Goal: Transaction & Acquisition: Purchase product/service

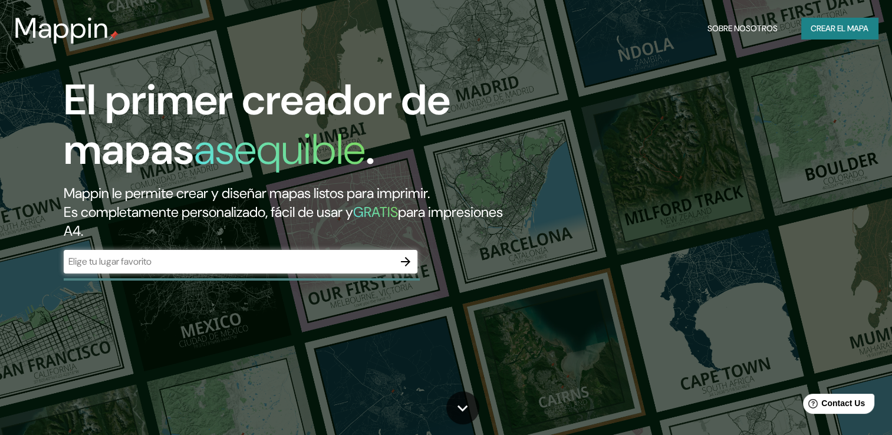
click at [320, 277] on div "El primer creador de mapas asequible . Mappin le permite crear y diseñar mapas …" at bounding box center [286, 180] width 535 height 210
click at [299, 265] on input "text" at bounding box center [229, 262] width 330 height 14
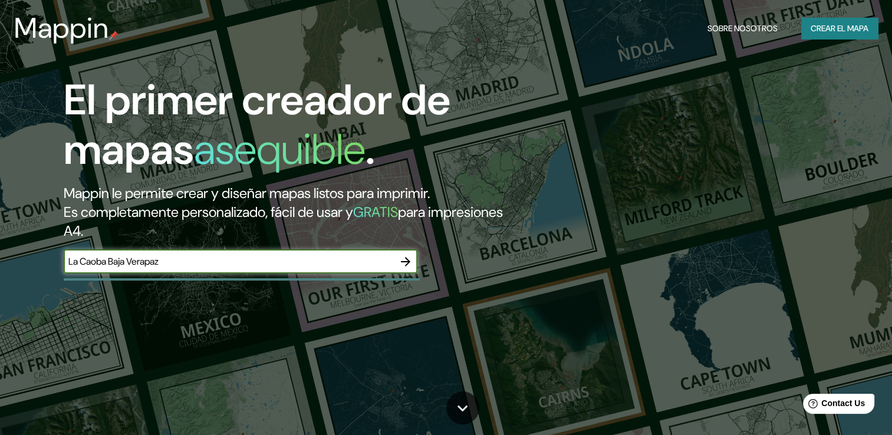
type input "La Caoba Baja Verapaz"
click at [407, 259] on icon "button" at bounding box center [405, 261] width 9 height 9
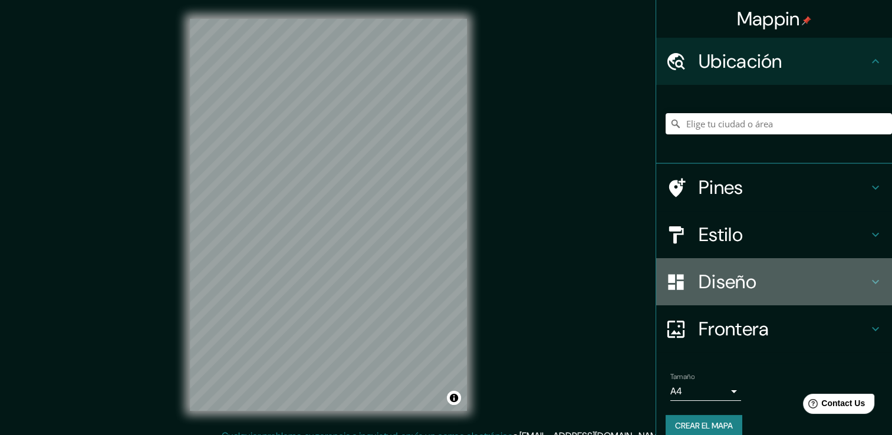
click at [699, 272] on h4 "Diseño" at bounding box center [784, 282] width 170 height 24
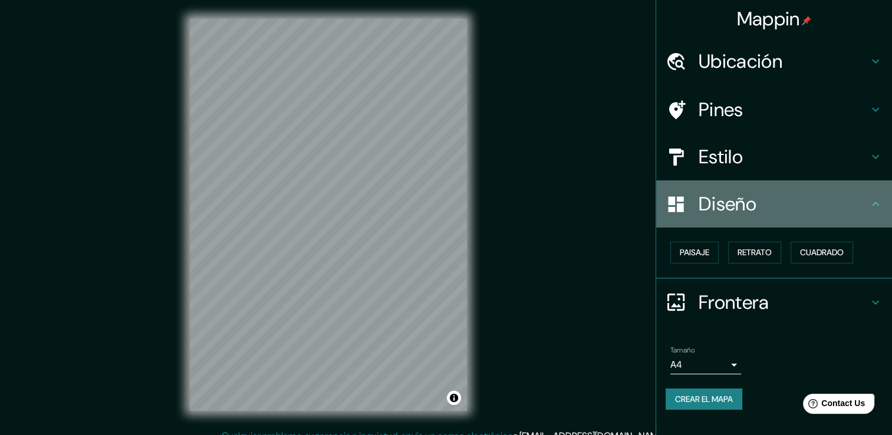
click at [733, 205] on h4 "Diseño" at bounding box center [784, 204] width 170 height 24
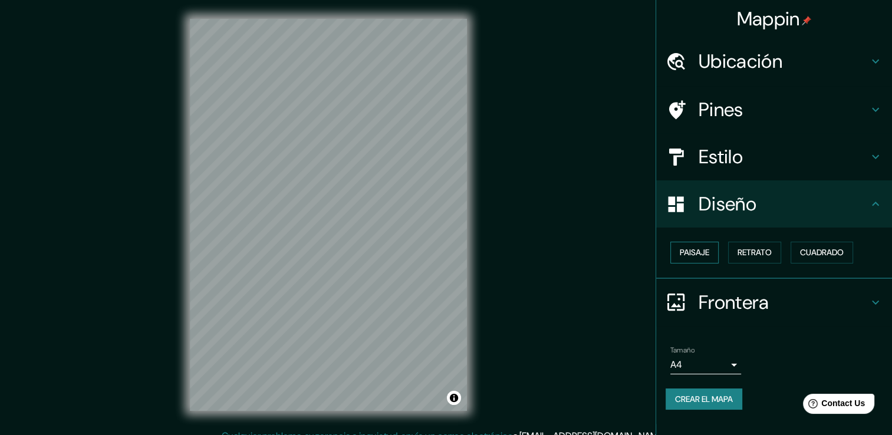
click at [701, 253] on font "Paisaje" at bounding box center [694, 252] width 29 height 15
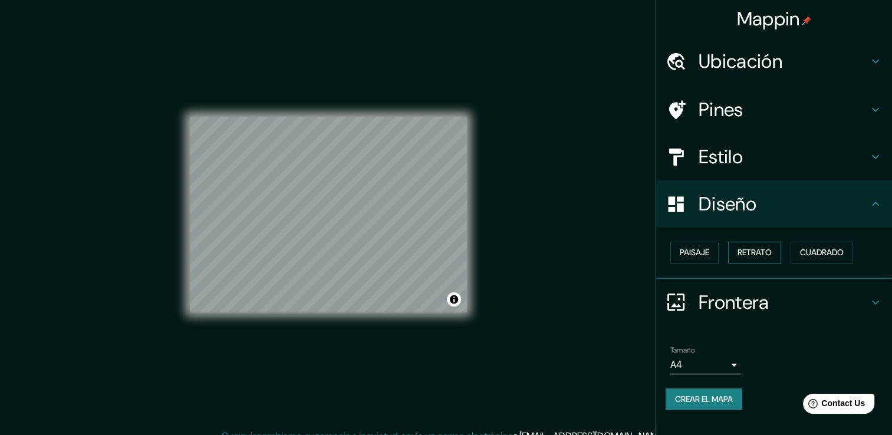
click at [755, 250] on font "Retrato" at bounding box center [754, 252] width 34 height 15
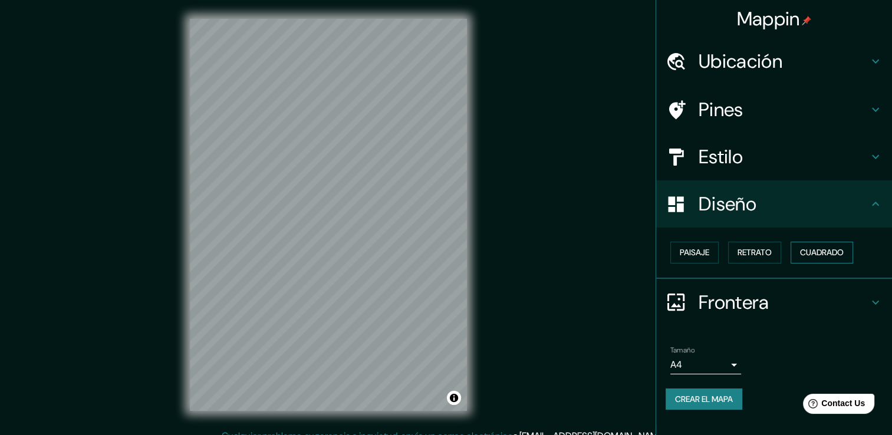
click at [816, 246] on font "Cuadrado" at bounding box center [822, 252] width 44 height 15
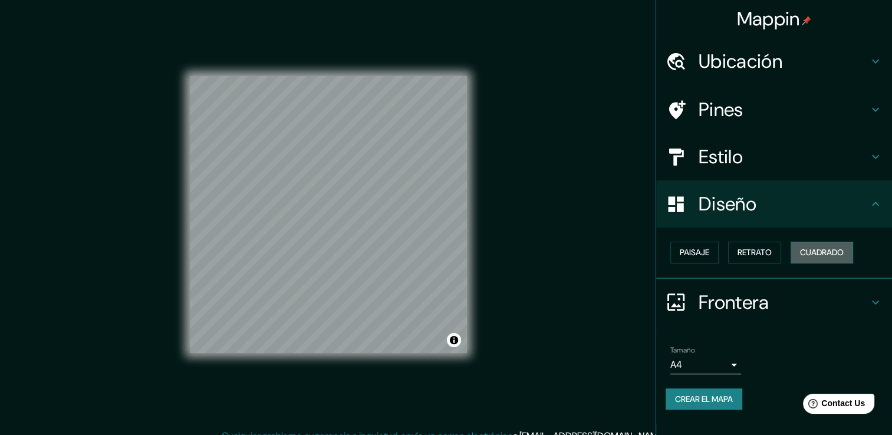
click at [812, 246] on font "Cuadrado" at bounding box center [822, 252] width 44 height 15
click at [772, 253] on font "Retrato" at bounding box center [754, 252] width 34 height 15
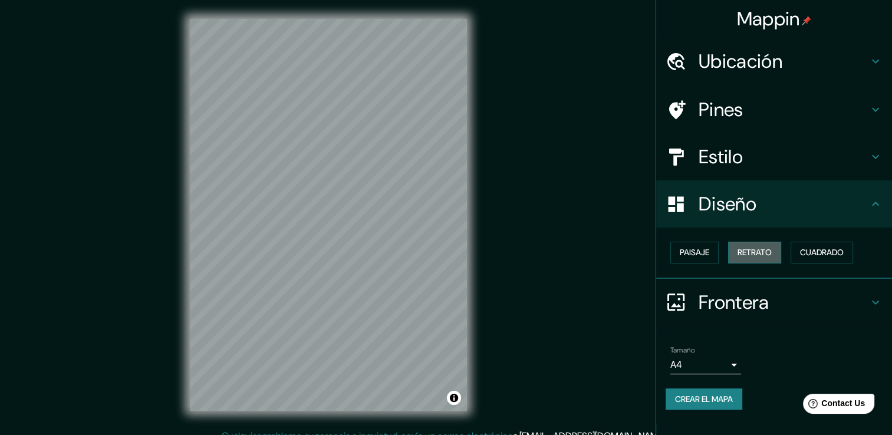
click at [772, 253] on font "Retrato" at bounding box center [754, 252] width 34 height 15
click at [709, 254] on font "Paisaje" at bounding box center [694, 252] width 29 height 15
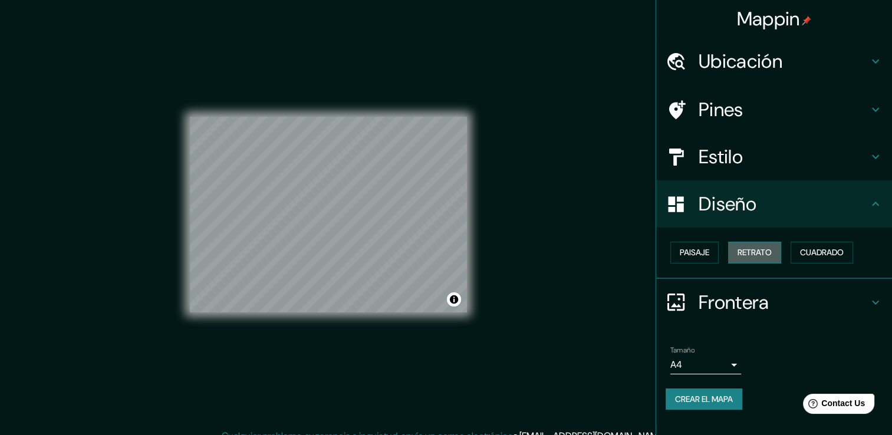
click at [745, 253] on font "Retrato" at bounding box center [754, 252] width 34 height 15
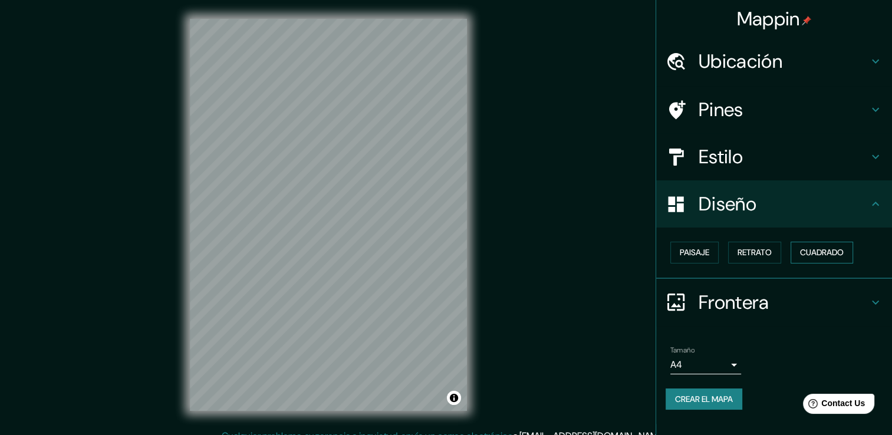
click at [808, 249] on font "Cuadrado" at bounding box center [822, 252] width 44 height 15
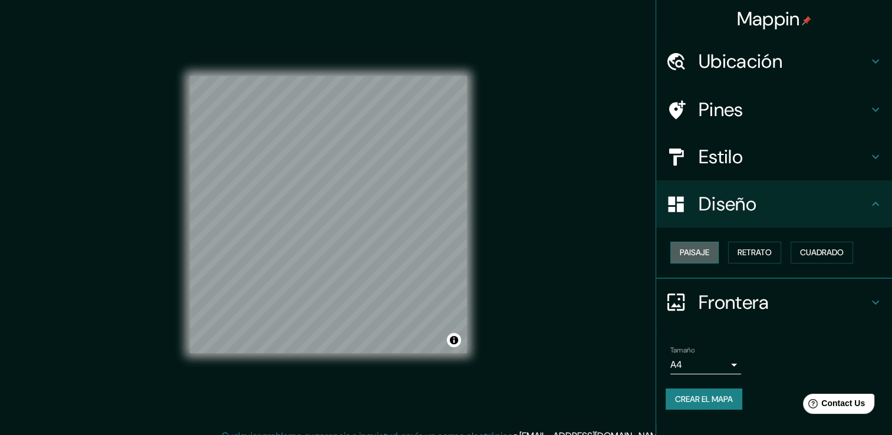
click at [694, 255] on font "Paisaje" at bounding box center [694, 252] width 29 height 15
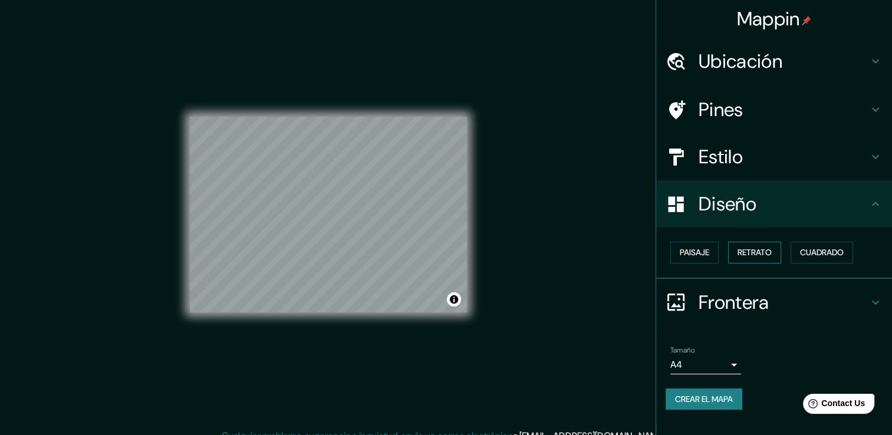
click at [762, 250] on font "Retrato" at bounding box center [754, 252] width 34 height 15
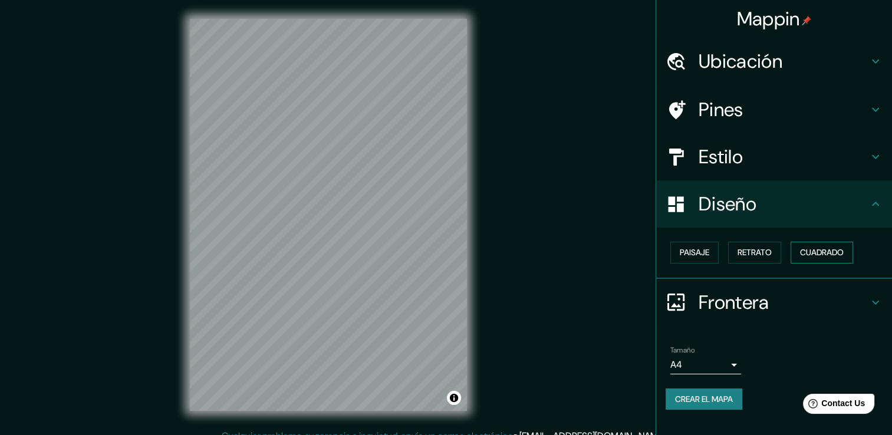
click at [812, 253] on font "Cuadrado" at bounding box center [822, 252] width 44 height 15
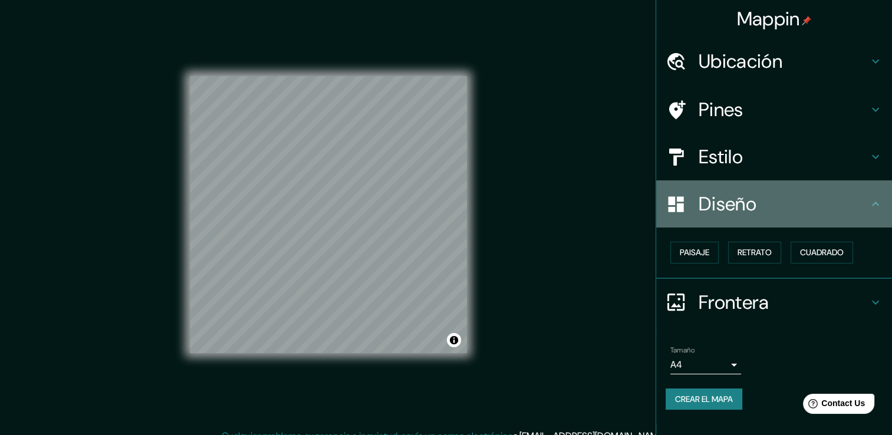
click at [776, 209] on h4 "Diseño" at bounding box center [784, 204] width 170 height 24
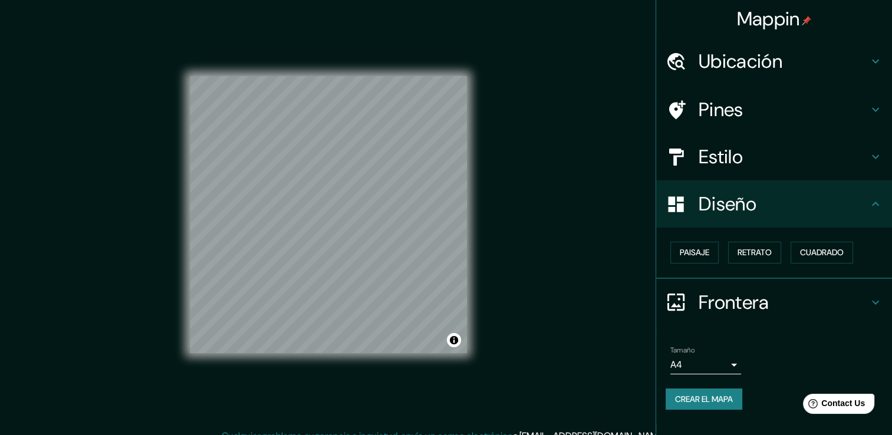
click at [753, 155] on h4 "Estilo" at bounding box center [784, 157] width 170 height 24
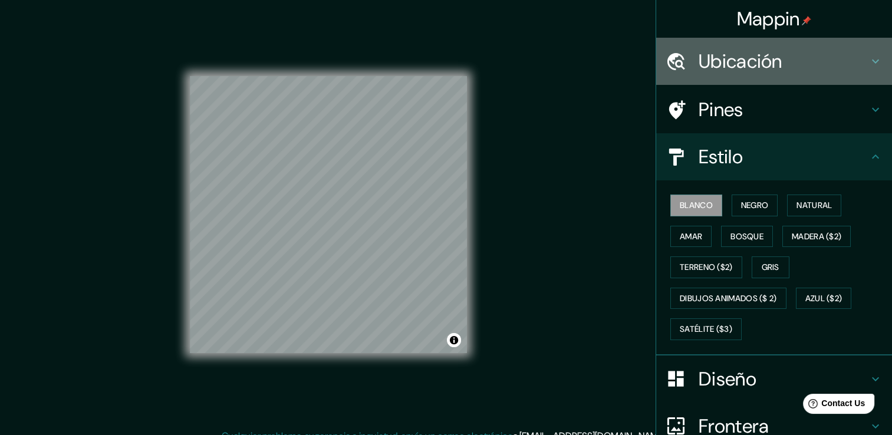
click at [745, 67] on h4 "Ubicación" at bounding box center [784, 62] width 170 height 24
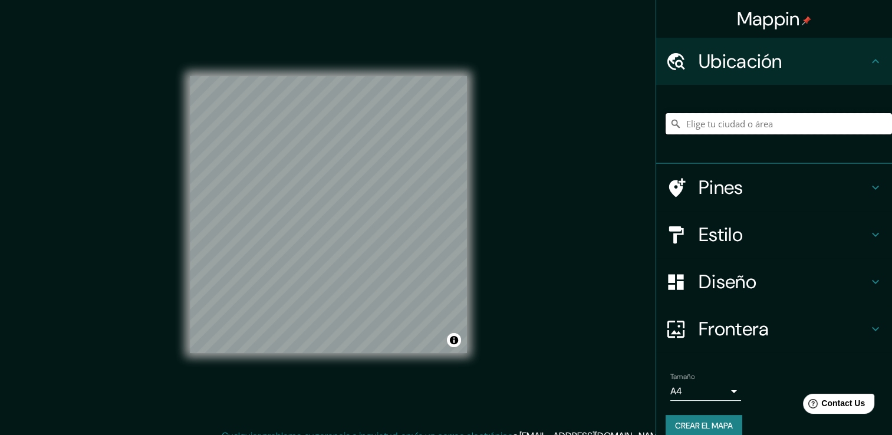
click at [753, 124] on input "Elige tu ciudad o área" at bounding box center [779, 123] width 226 height 21
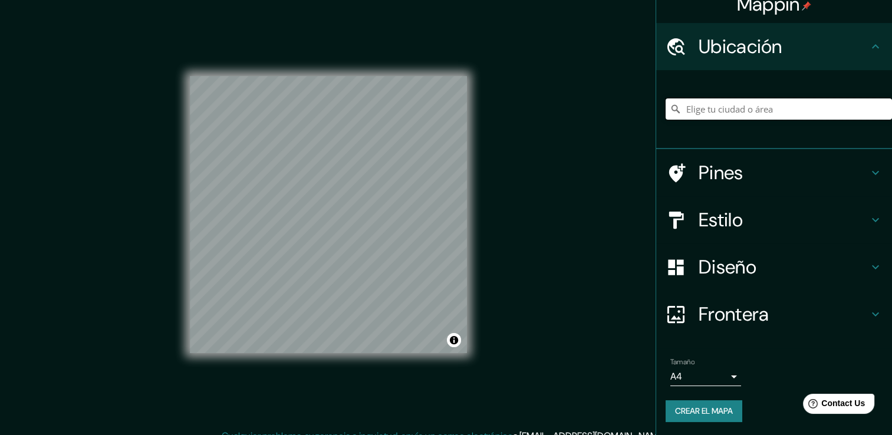
scroll to position [15, 0]
type input "K"
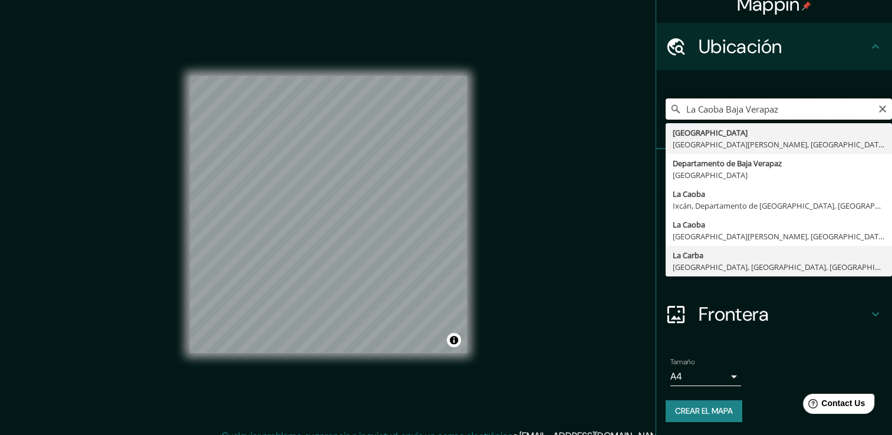
scroll to position [13, 0]
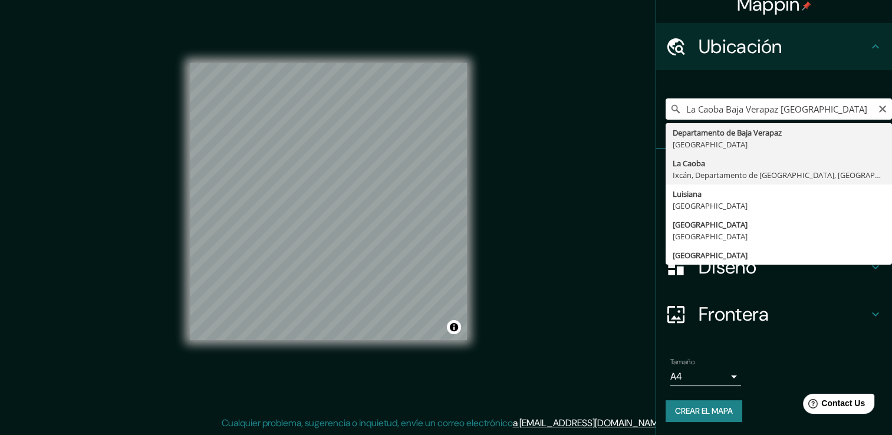
type input "La Caoba, [GEOGRAPHIC_DATA], [GEOGRAPHIC_DATA], [GEOGRAPHIC_DATA]"
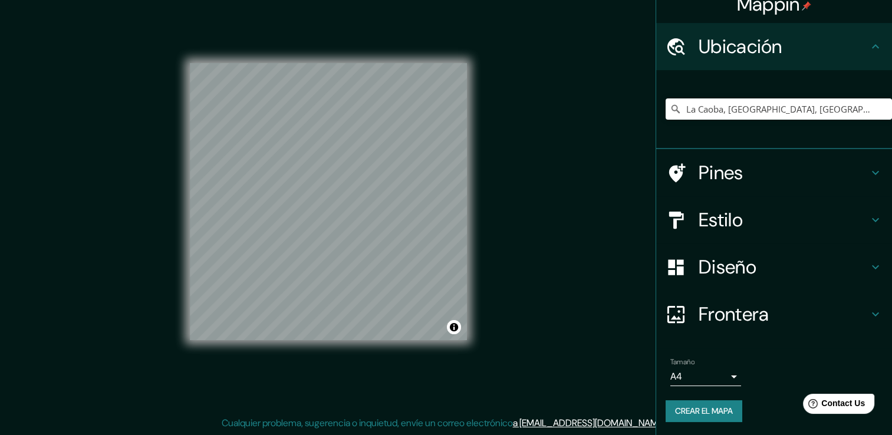
click at [728, 260] on h4 "Diseño" at bounding box center [784, 267] width 170 height 24
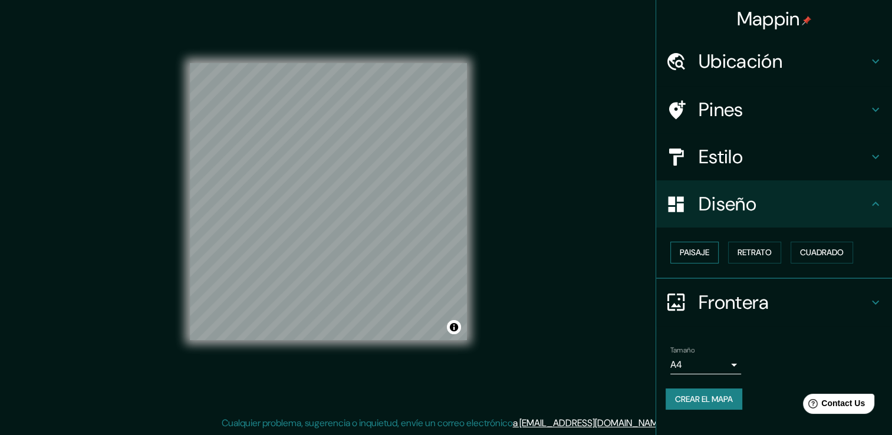
click at [703, 253] on font "Paisaje" at bounding box center [694, 252] width 29 height 15
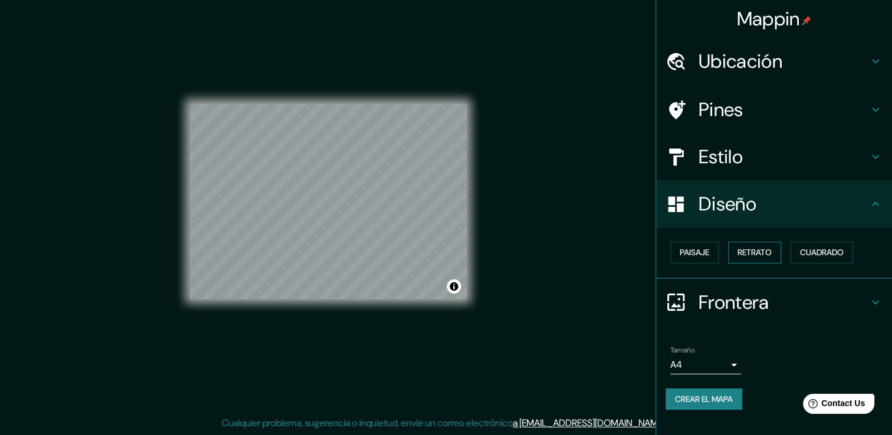
click at [733, 252] on button "Retrato" at bounding box center [754, 253] width 53 height 22
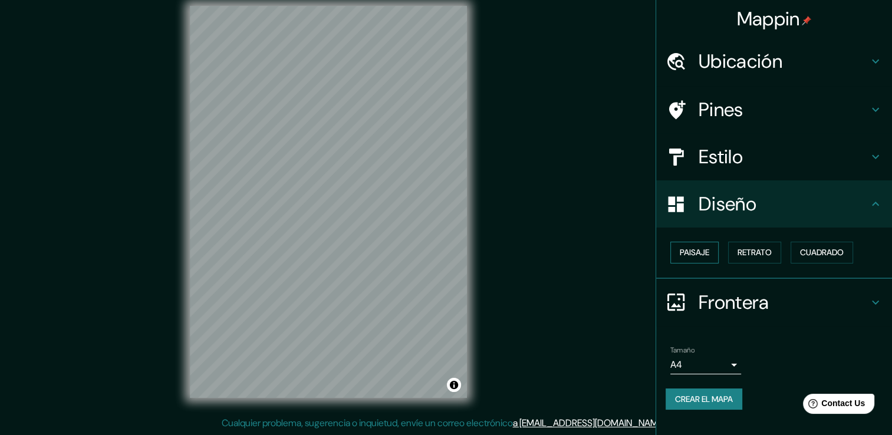
click at [700, 251] on font "Paisaje" at bounding box center [694, 252] width 29 height 15
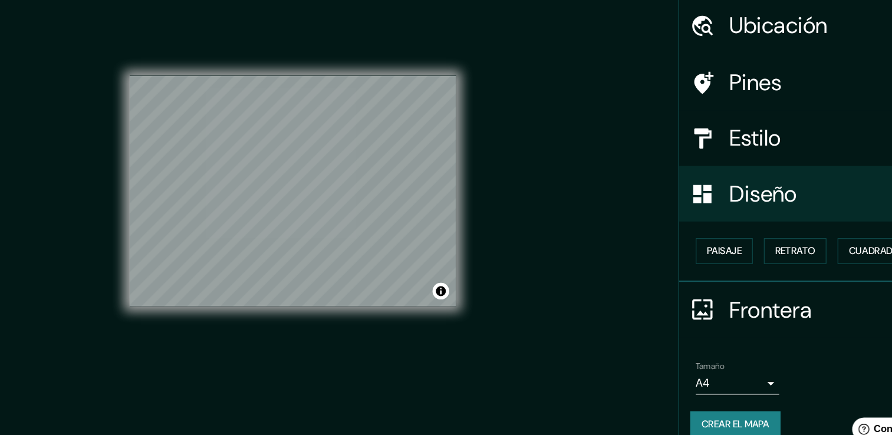
scroll to position [13, 0]
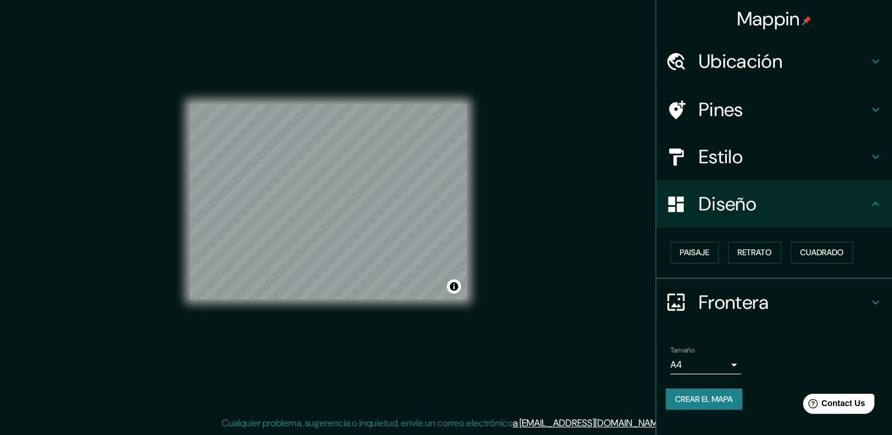
click at [338, 325] on div "© Mapbox © OpenStreetMap Improve this map" at bounding box center [328, 201] width 277 height 391
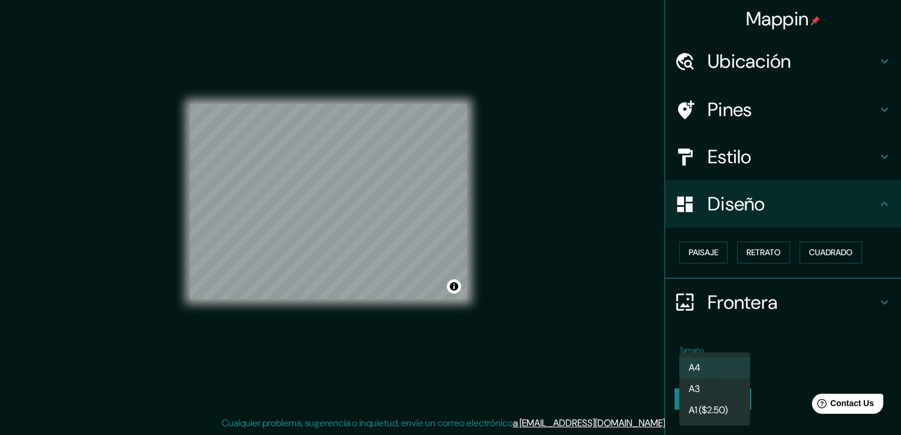
click at [731, 361] on body "Mappin Ubicación La Caoba, [GEOGRAPHIC_DATA], [GEOGRAPHIC_DATA], [GEOGRAPHIC_DA…" at bounding box center [450, 204] width 901 height 435
click at [698, 391] on font "A3" at bounding box center [694, 389] width 11 height 14
click at [731, 357] on body "Mappin Ubicación La Caoba, [GEOGRAPHIC_DATA], [GEOGRAPHIC_DATA], [GEOGRAPHIC_DA…" at bounding box center [450, 204] width 901 height 435
click at [707, 367] on li "A4" at bounding box center [714, 367] width 71 height 21
type input "single"
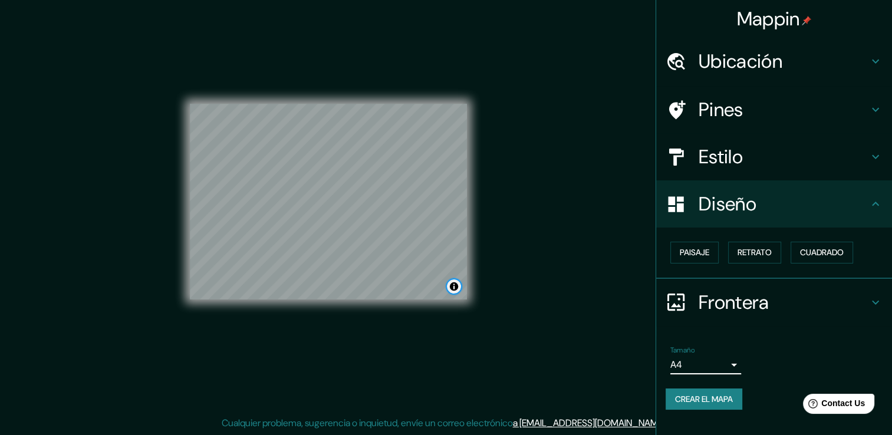
click at [452, 286] on button "Alternar atribución" at bounding box center [454, 286] width 14 height 14
click at [456, 292] on button "Alternar atribución" at bounding box center [454, 286] width 14 height 14
click at [766, 294] on h4 "Frontera" at bounding box center [784, 303] width 170 height 24
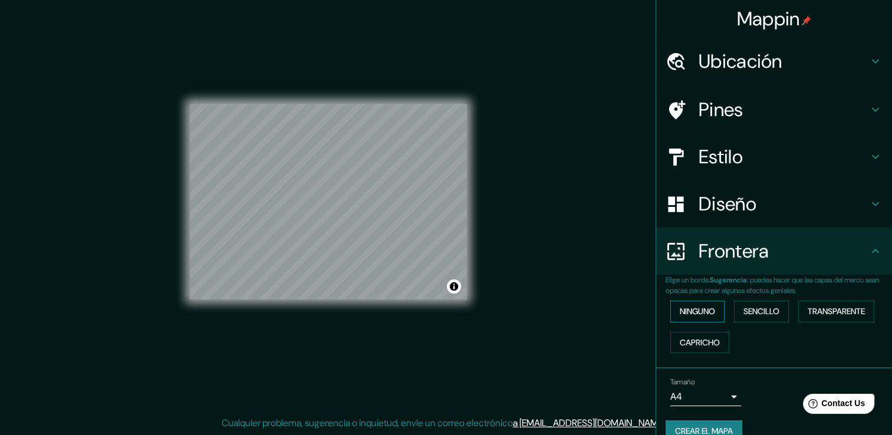
click at [697, 317] on font "Ninguno" at bounding box center [697, 311] width 35 height 15
click at [757, 312] on font "Sencillo" at bounding box center [761, 311] width 36 height 15
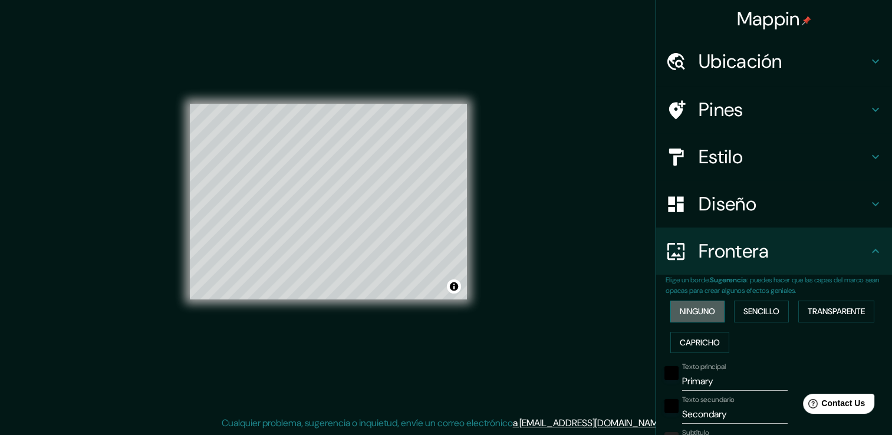
click at [704, 305] on font "Ninguno" at bounding box center [697, 311] width 35 height 15
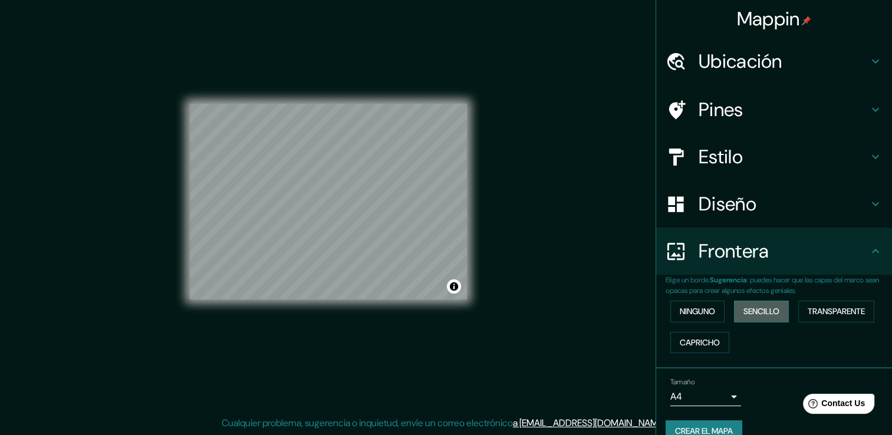
click at [745, 306] on font "Sencillo" at bounding box center [761, 311] width 36 height 15
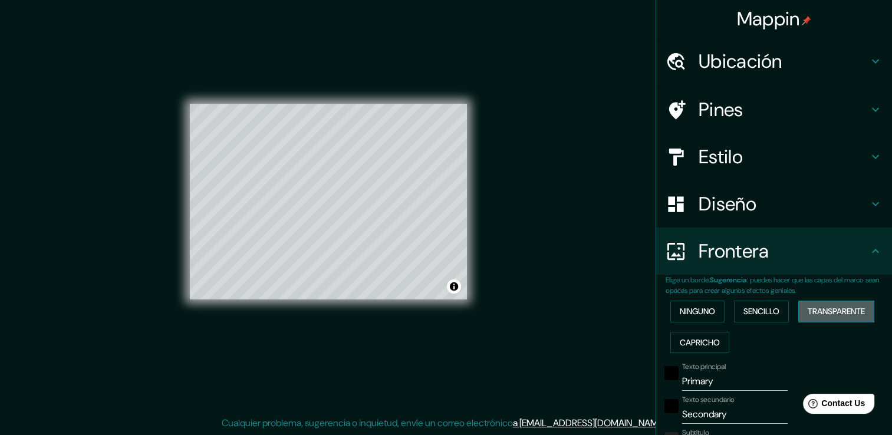
click at [835, 314] on font "Transparente" at bounding box center [836, 311] width 57 height 15
click at [696, 342] on font "Capricho" at bounding box center [700, 342] width 40 height 15
click at [691, 322] on div "Ninguno Sencillo Transparente Capricho" at bounding box center [779, 327] width 226 height 62
click at [691, 321] on button "Ninguno" at bounding box center [697, 312] width 54 height 22
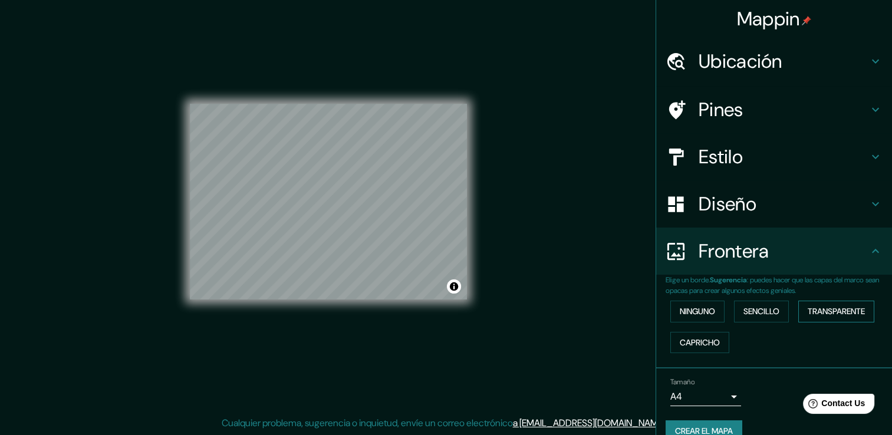
click at [842, 314] on font "Transparente" at bounding box center [836, 311] width 57 height 15
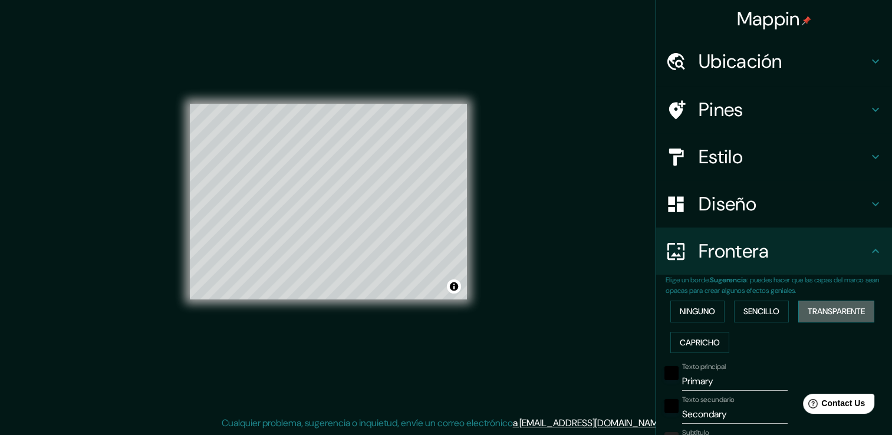
click at [842, 314] on font "Transparente" at bounding box center [836, 311] width 57 height 15
type input "226"
type input "38"
click at [771, 312] on font "Sencillo" at bounding box center [761, 311] width 36 height 15
click at [690, 340] on font "Capricho" at bounding box center [700, 342] width 40 height 15
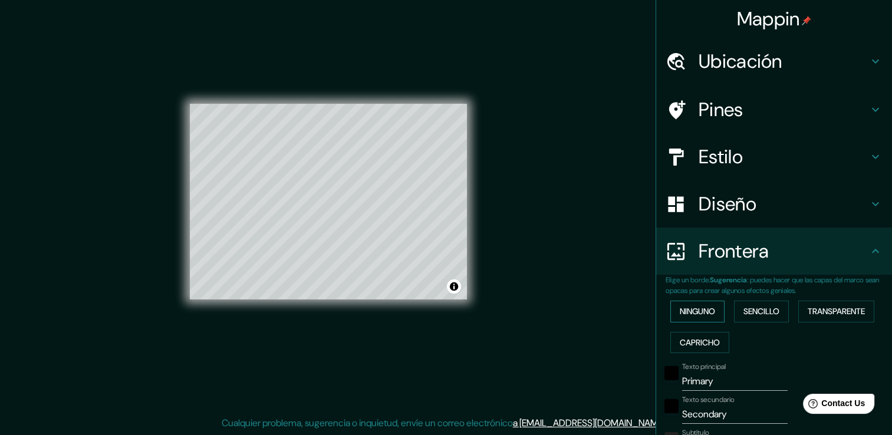
click at [680, 312] on font "Ninguno" at bounding box center [697, 311] width 35 height 15
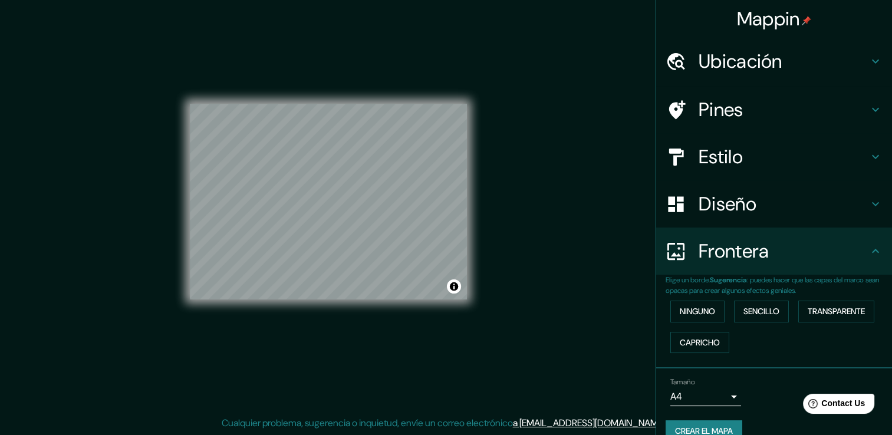
click at [740, 236] on div "Frontera" at bounding box center [774, 251] width 236 height 47
click at [737, 197] on h4 "Diseño" at bounding box center [784, 204] width 170 height 24
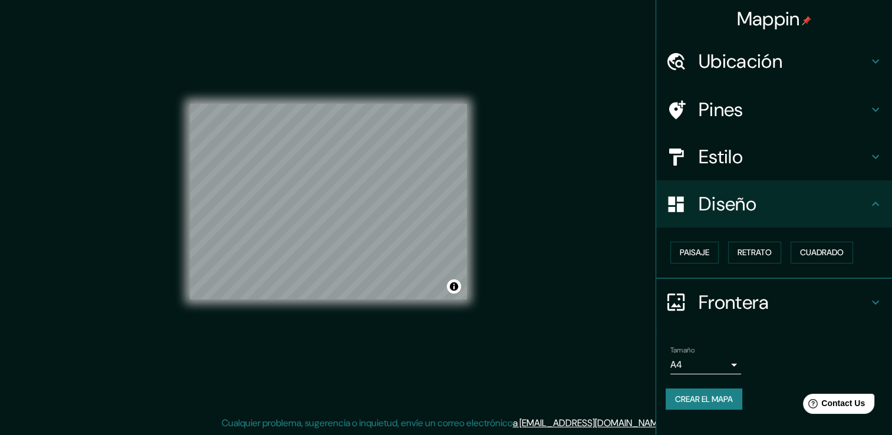
click at [735, 164] on h4 "Estilo" at bounding box center [784, 157] width 170 height 24
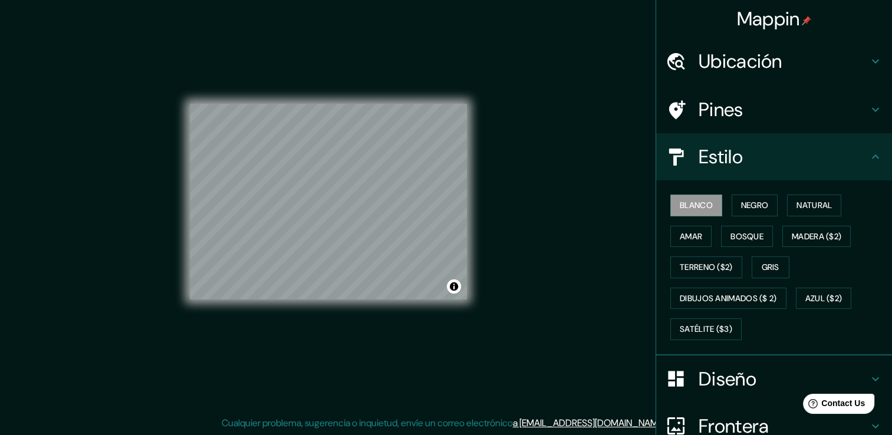
click at [713, 147] on h4 "Estilo" at bounding box center [784, 157] width 170 height 24
click at [730, 127] on div "Pines" at bounding box center [774, 109] width 236 height 47
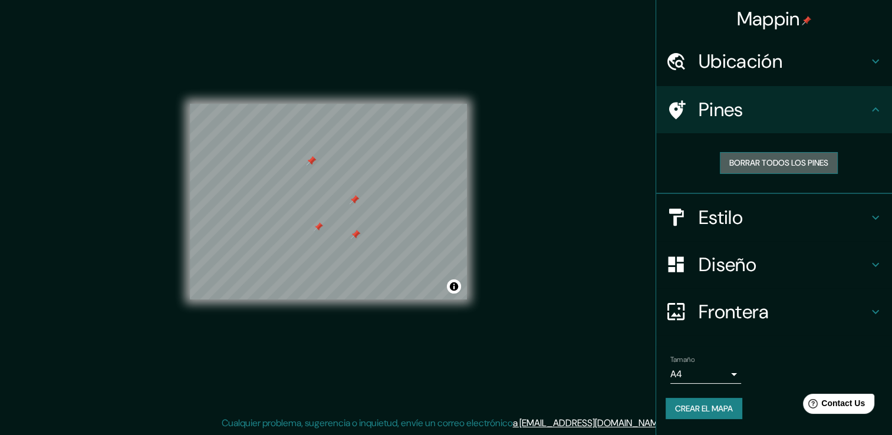
click at [743, 159] on font "Borrar todos los pines" at bounding box center [778, 163] width 99 height 15
click at [314, 179] on div at bounding box center [315, 183] width 9 height 9
click at [717, 56] on h4 "Ubicación" at bounding box center [784, 62] width 170 height 24
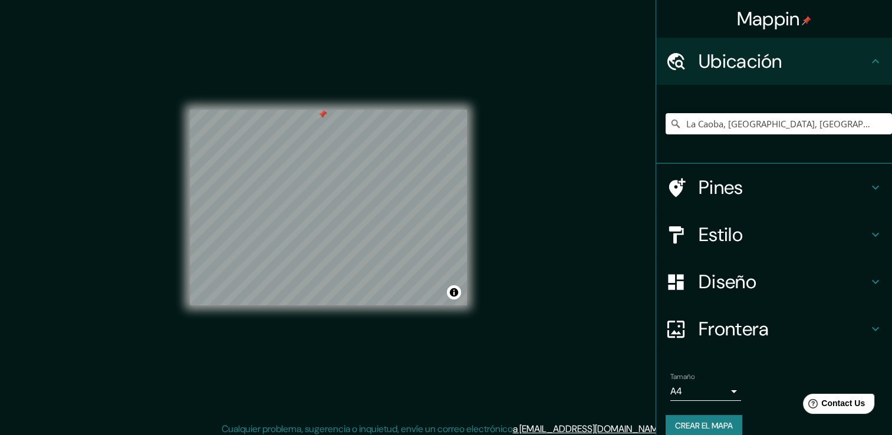
scroll to position [0, 0]
